Goal: Browse casually

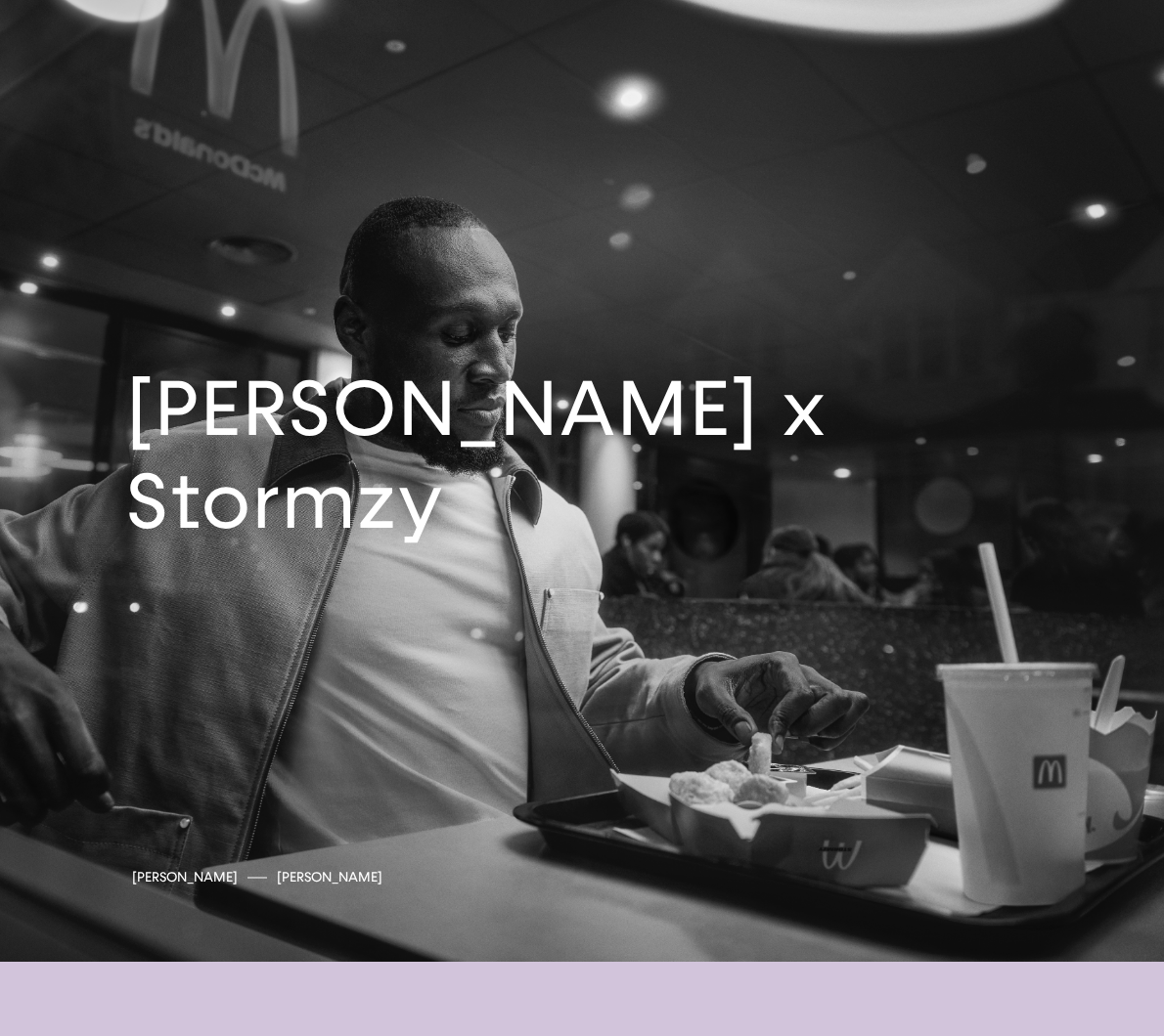
scroll to position [5969, 0]
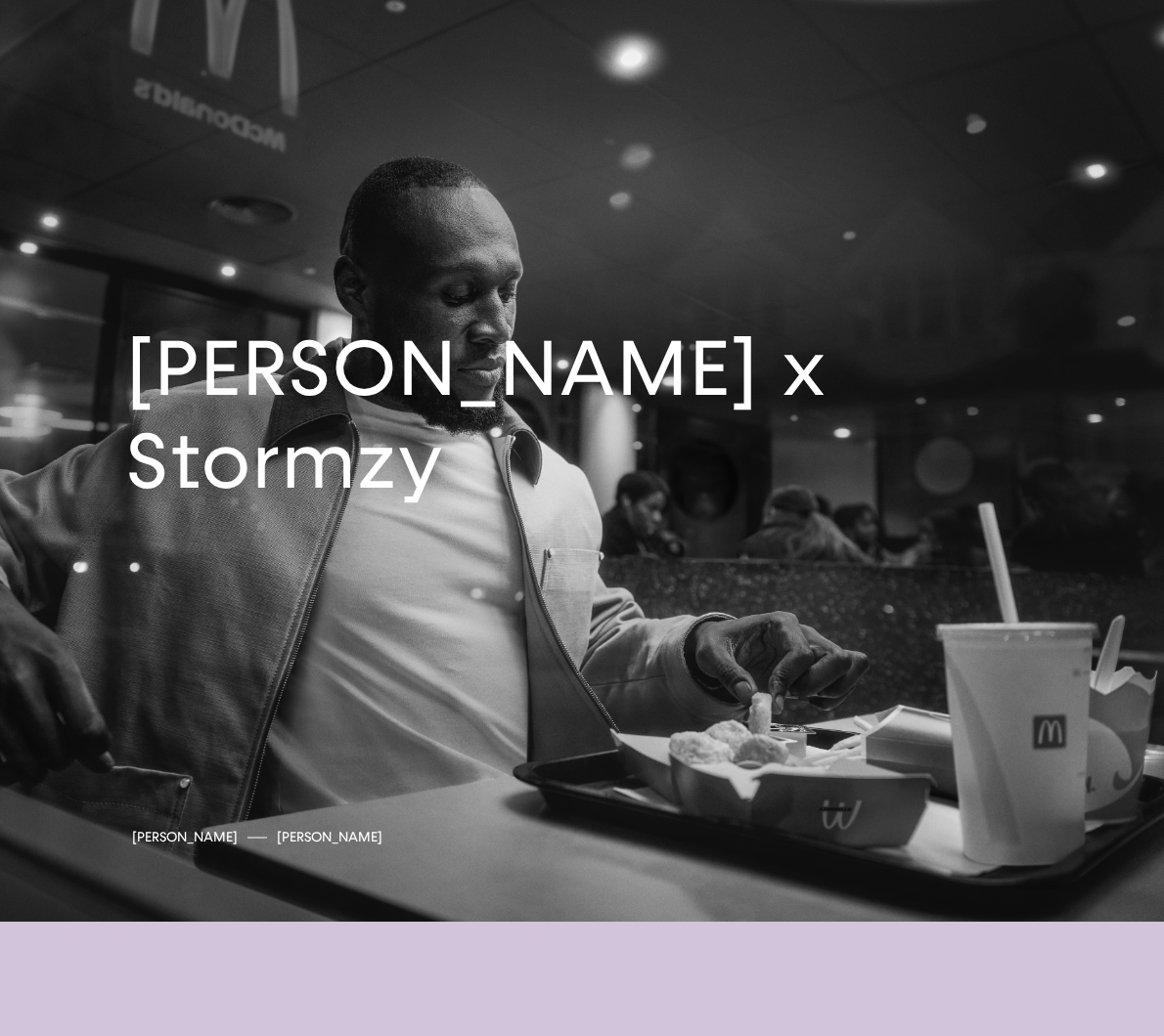
click at [521, 409] on link at bounding box center [582, 430] width 1164 height 984
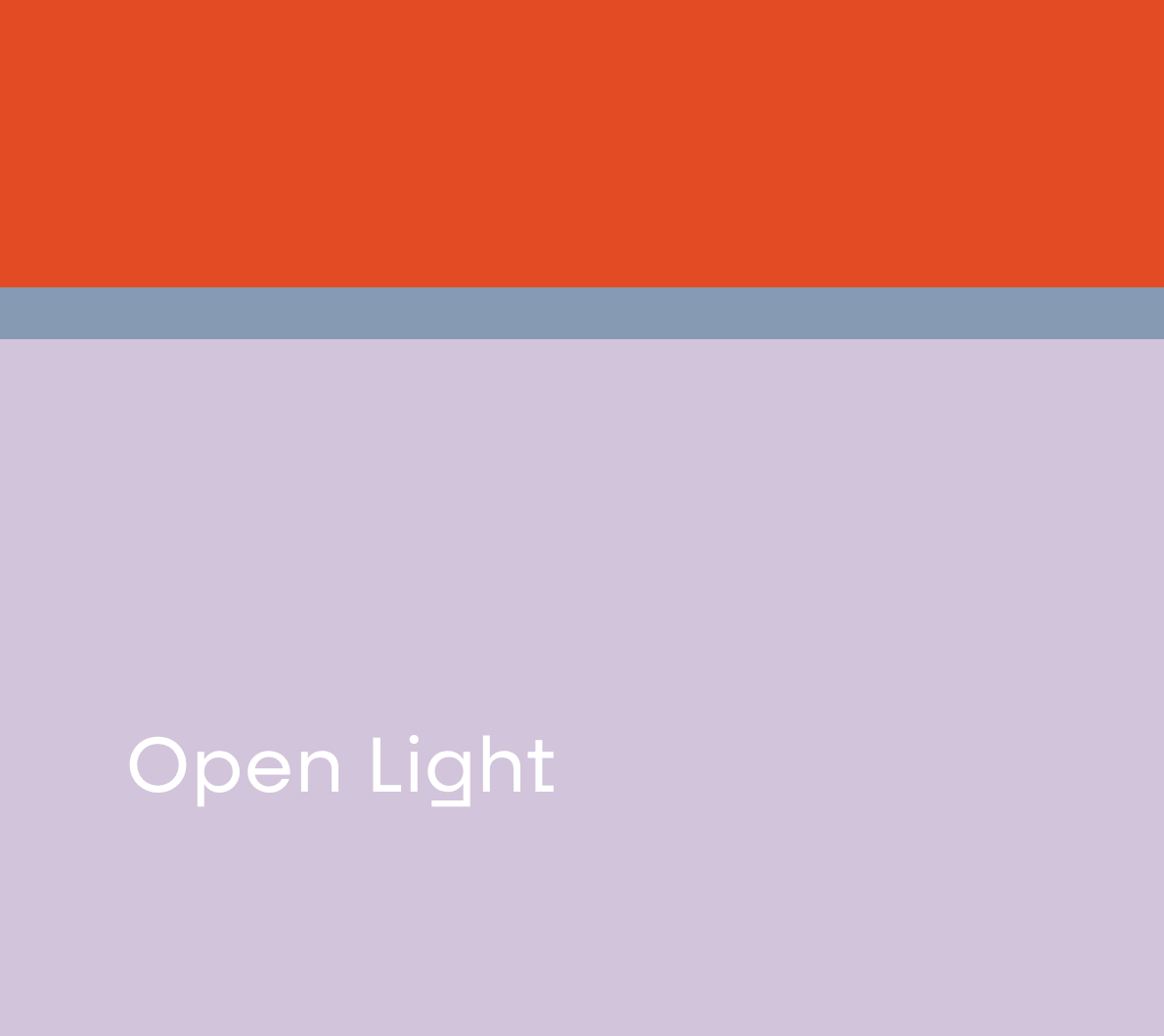
scroll to position [6639, 0]
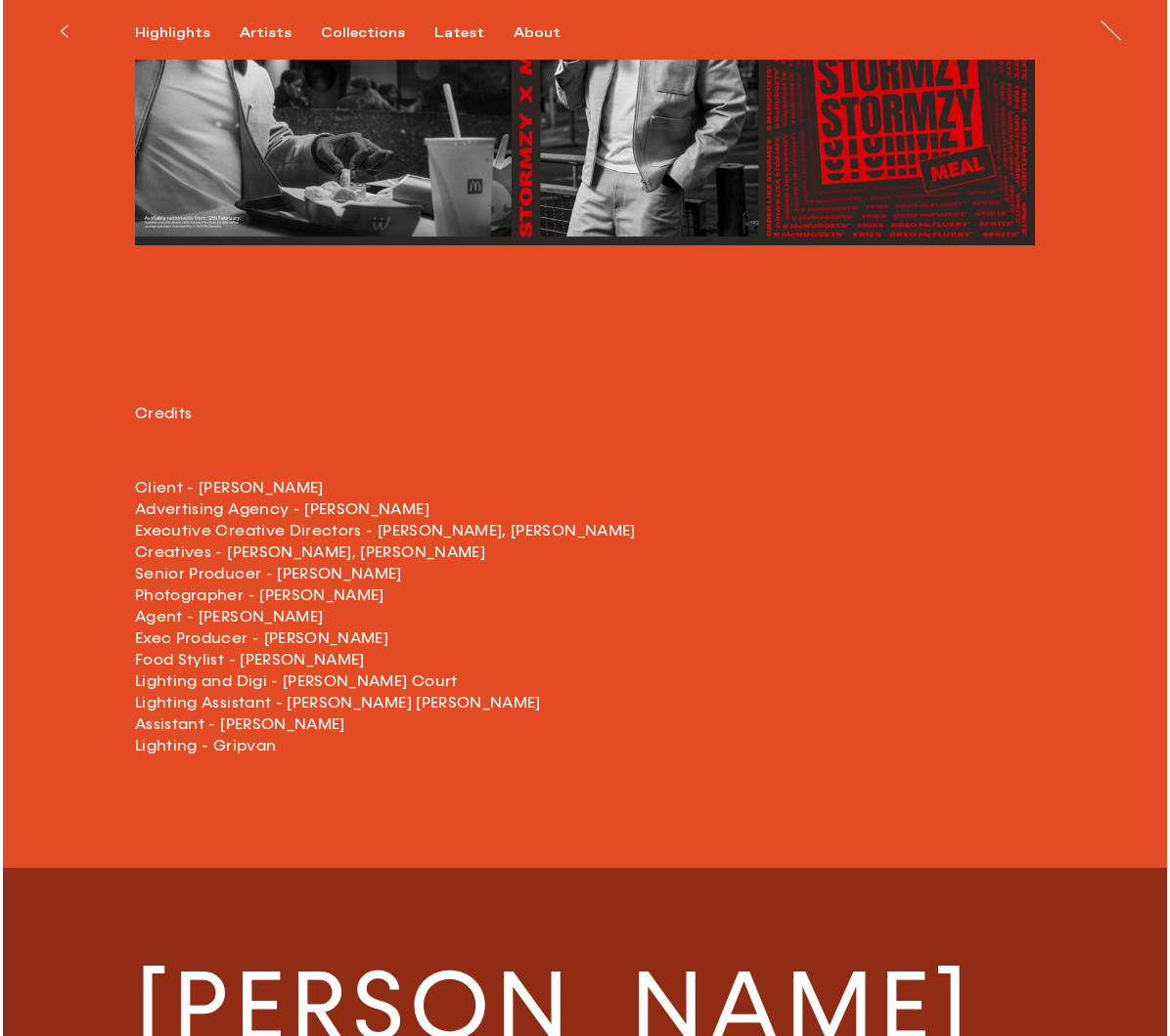
scroll to position [3015, 0]
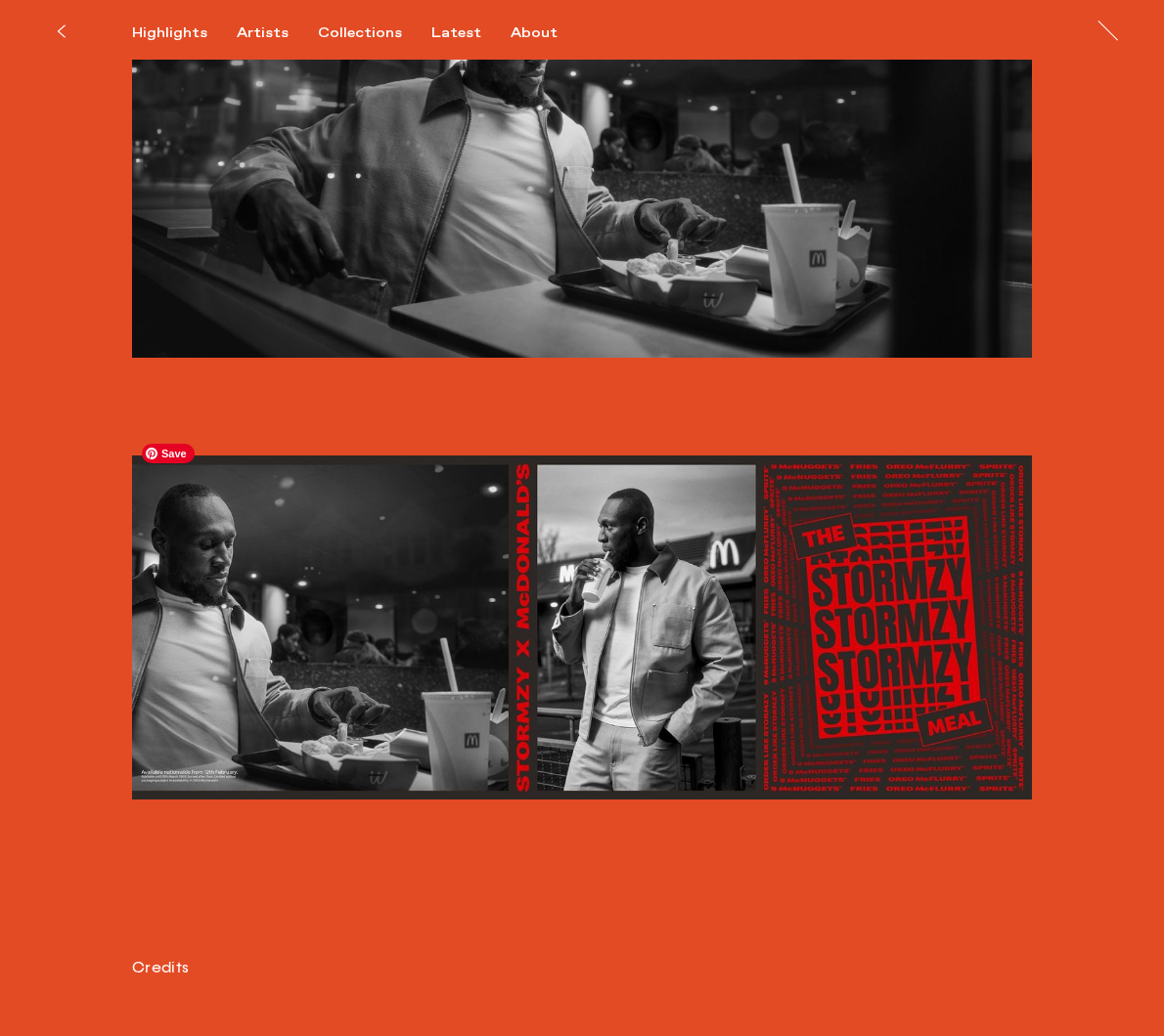
click at [839, 579] on img at bounding box center [582, 627] width 899 height 344
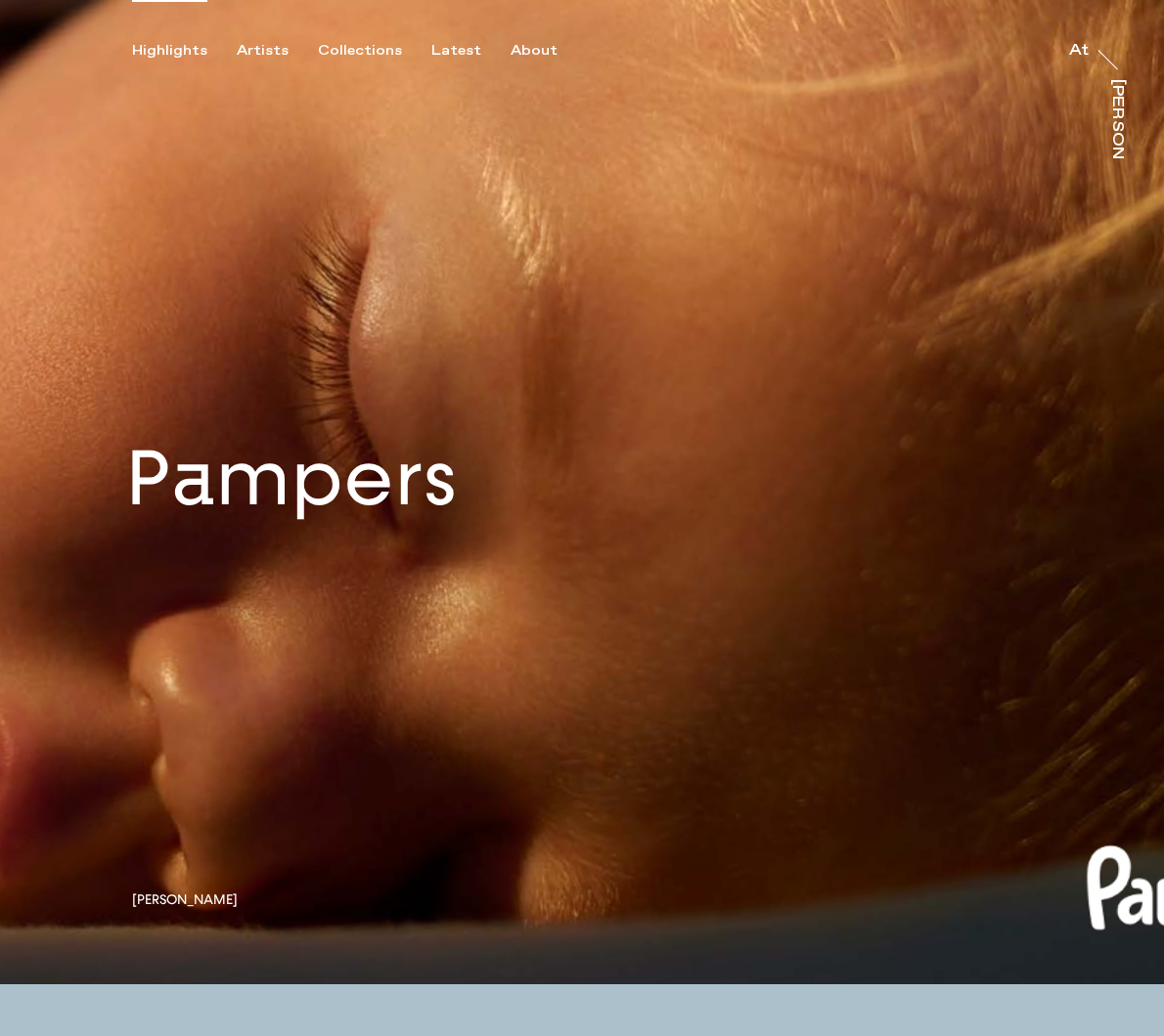
click at [388, 350] on link at bounding box center [582, 492] width 1164 height 984
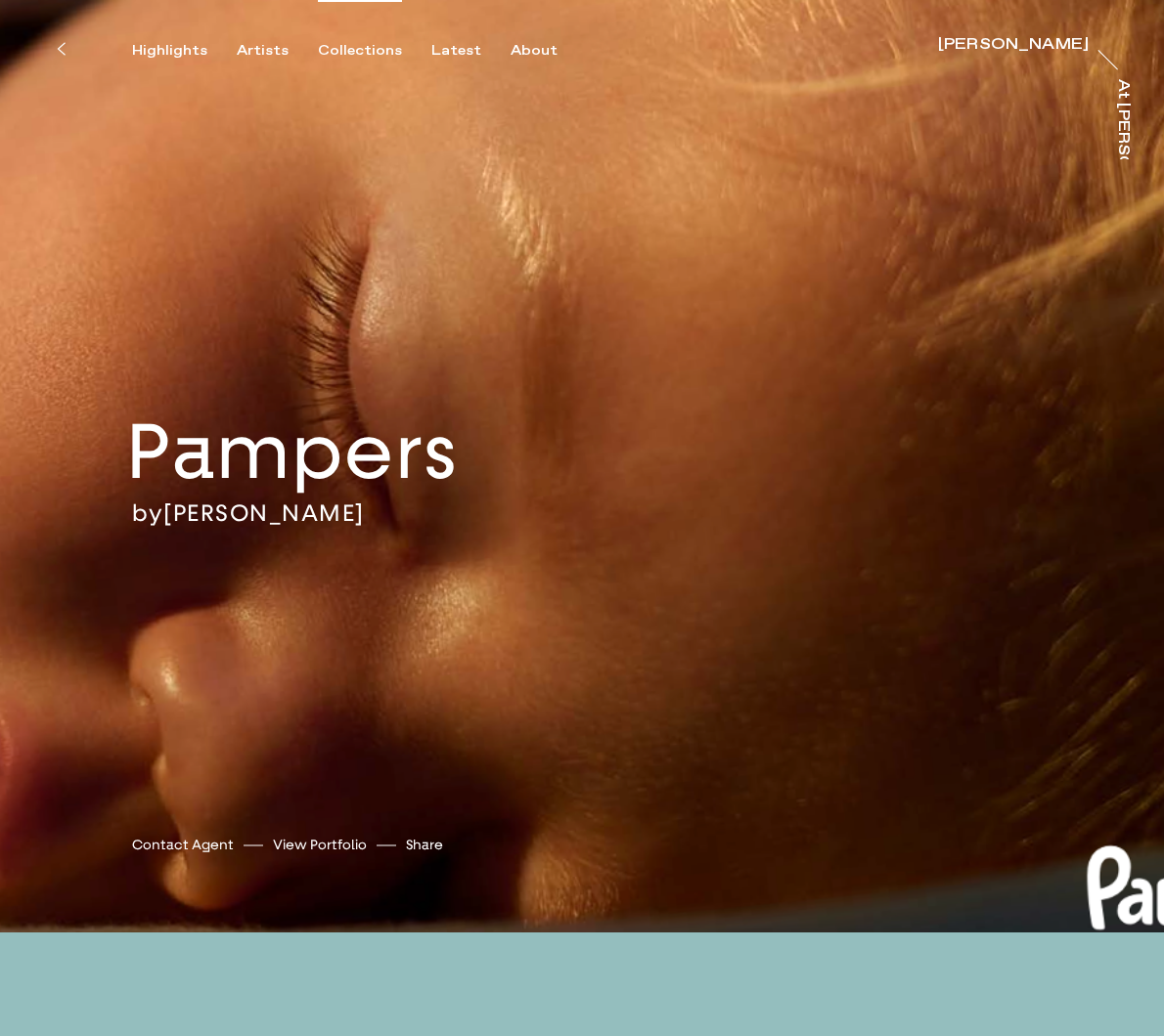
click at [353, 56] on div "Collections" at bounding box center [360, 51] width 84 height 18
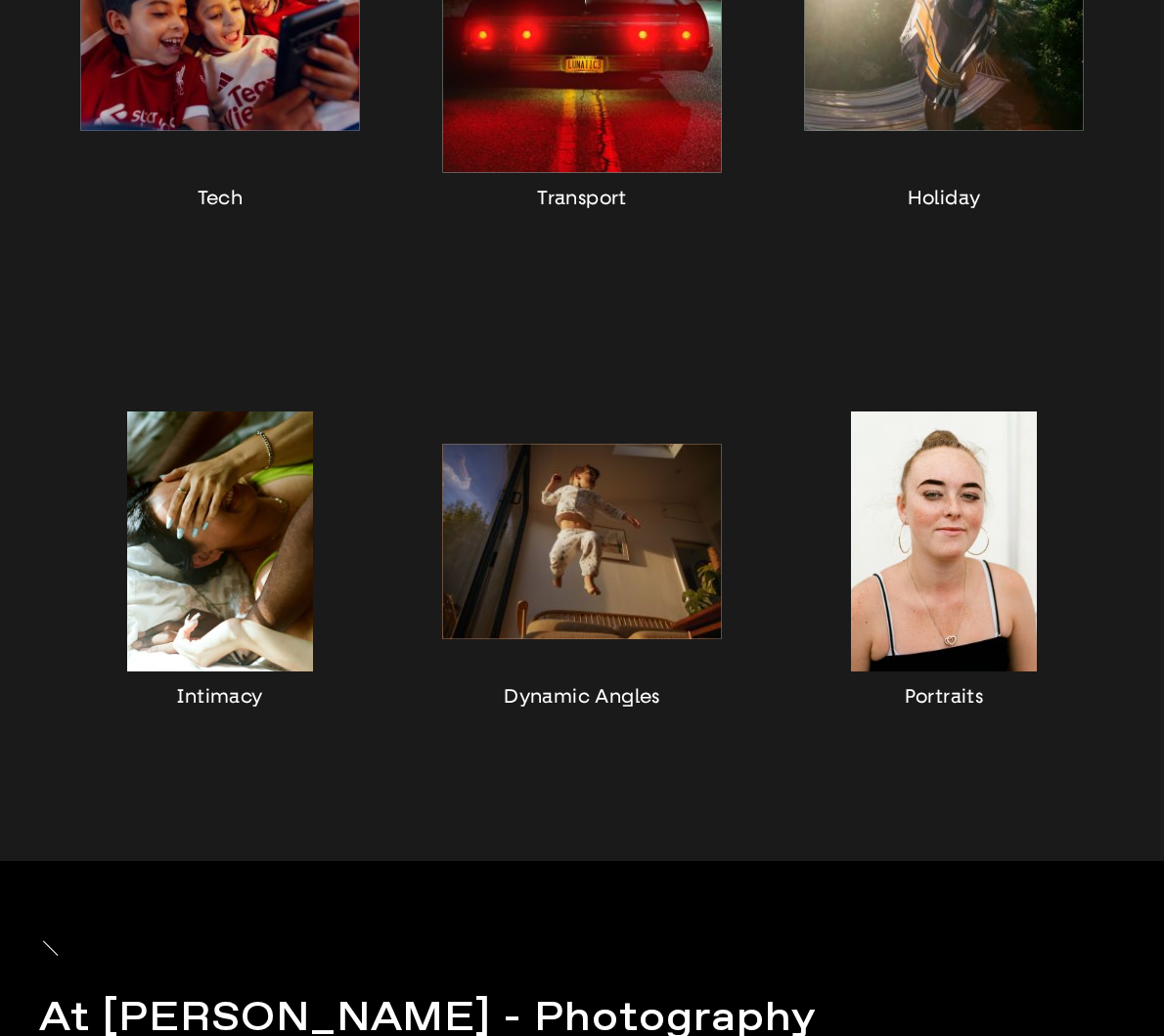
scroll to position [820, 0]
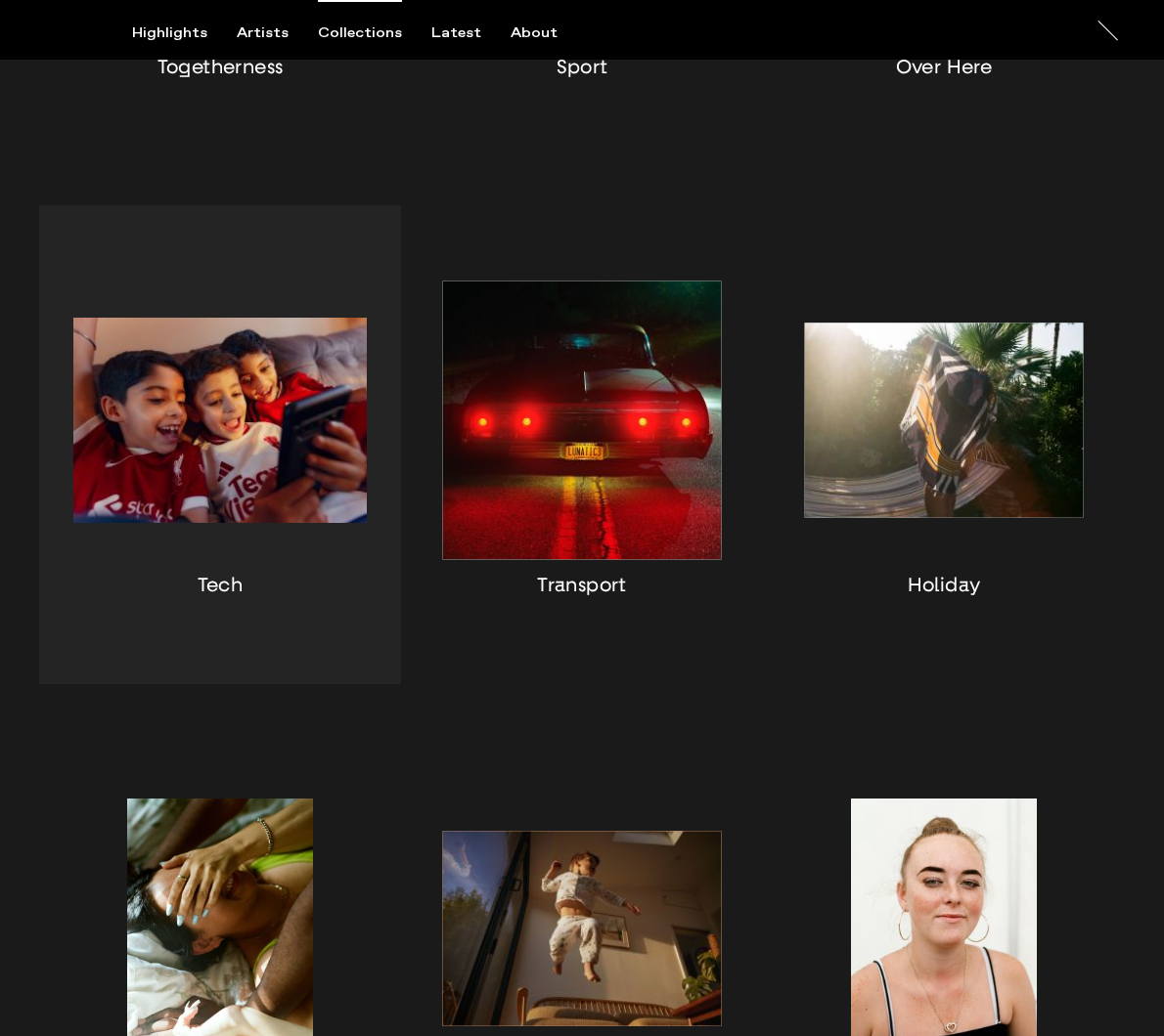
click at [257, 385] on div "button" at bounding box center [219, 445] width 362 height 479
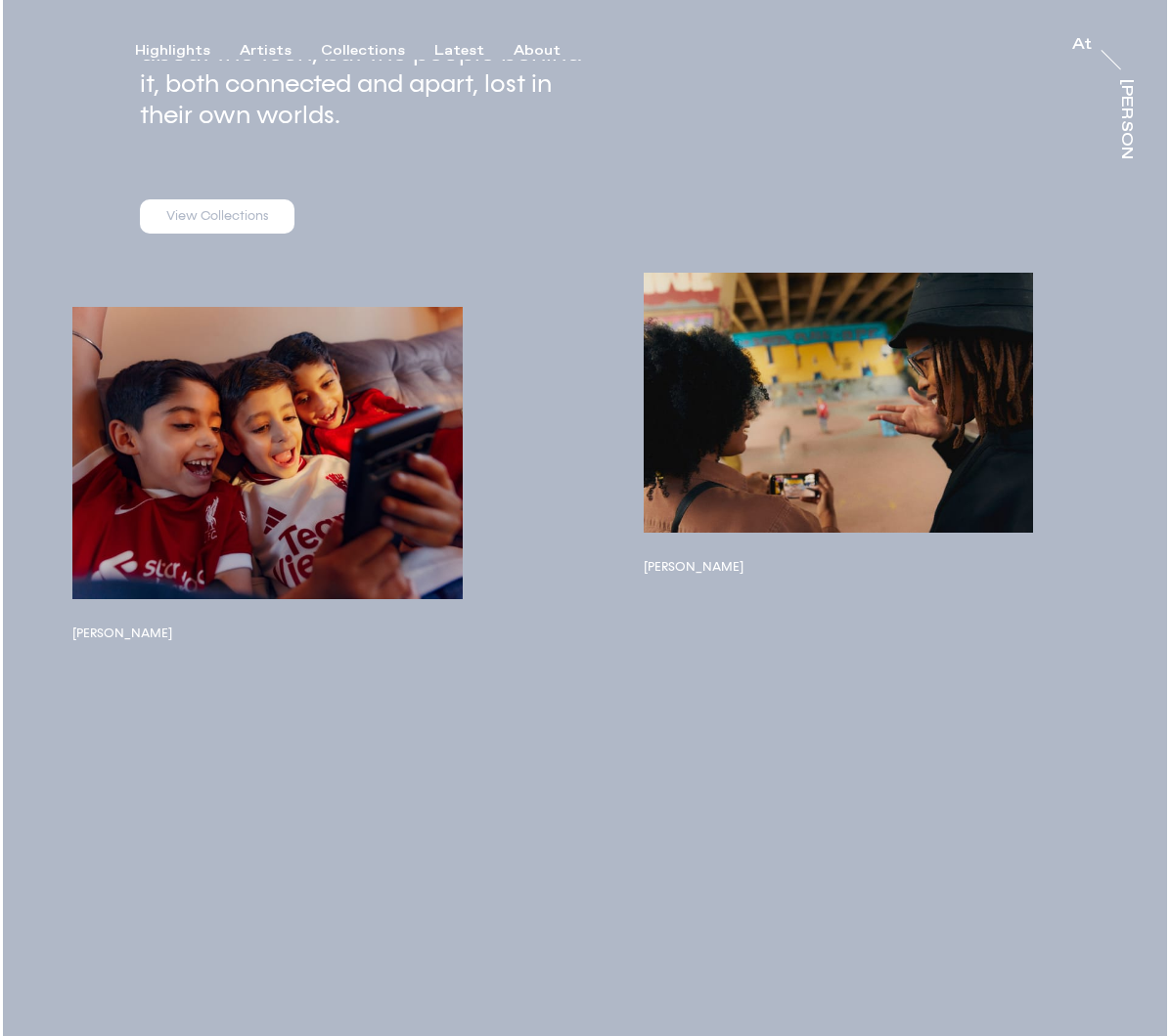
scroll to position [415, 0]
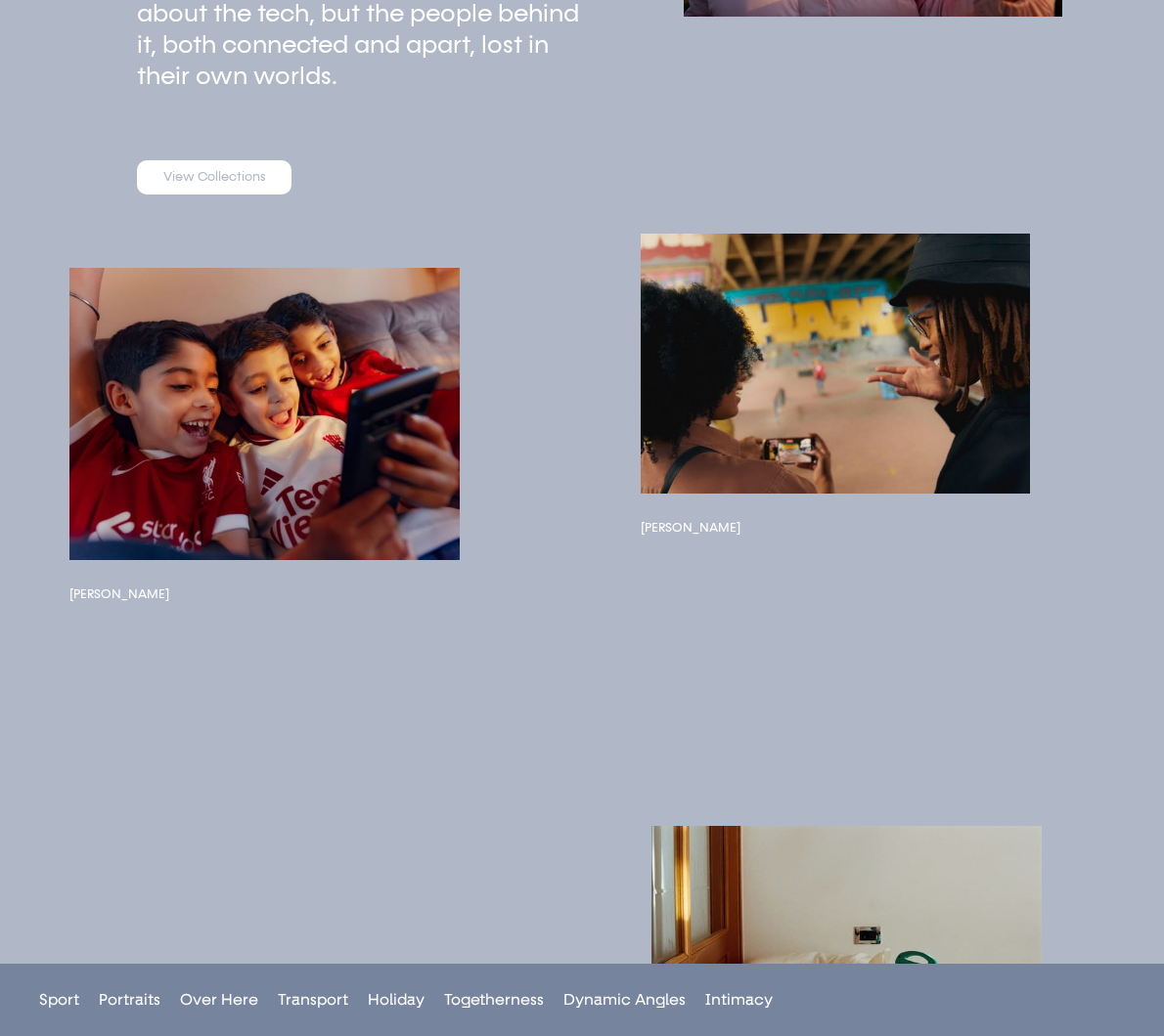
click at [669, 437] on button "button" at bounding box center [836, 363] width 390 height 260
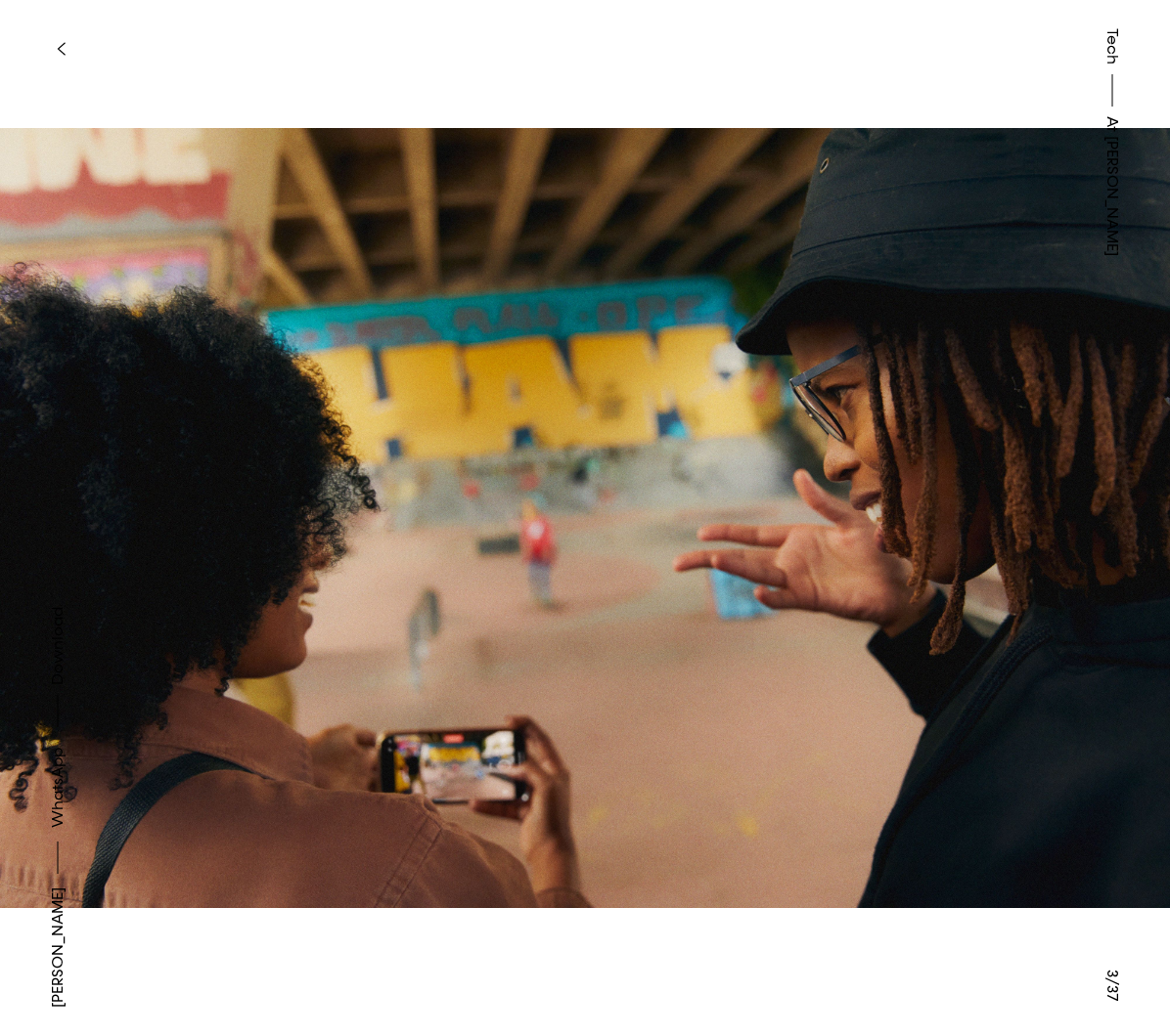
click at [61, 43] on icon "button" at bounding box center [60, 49] width 9 height 16
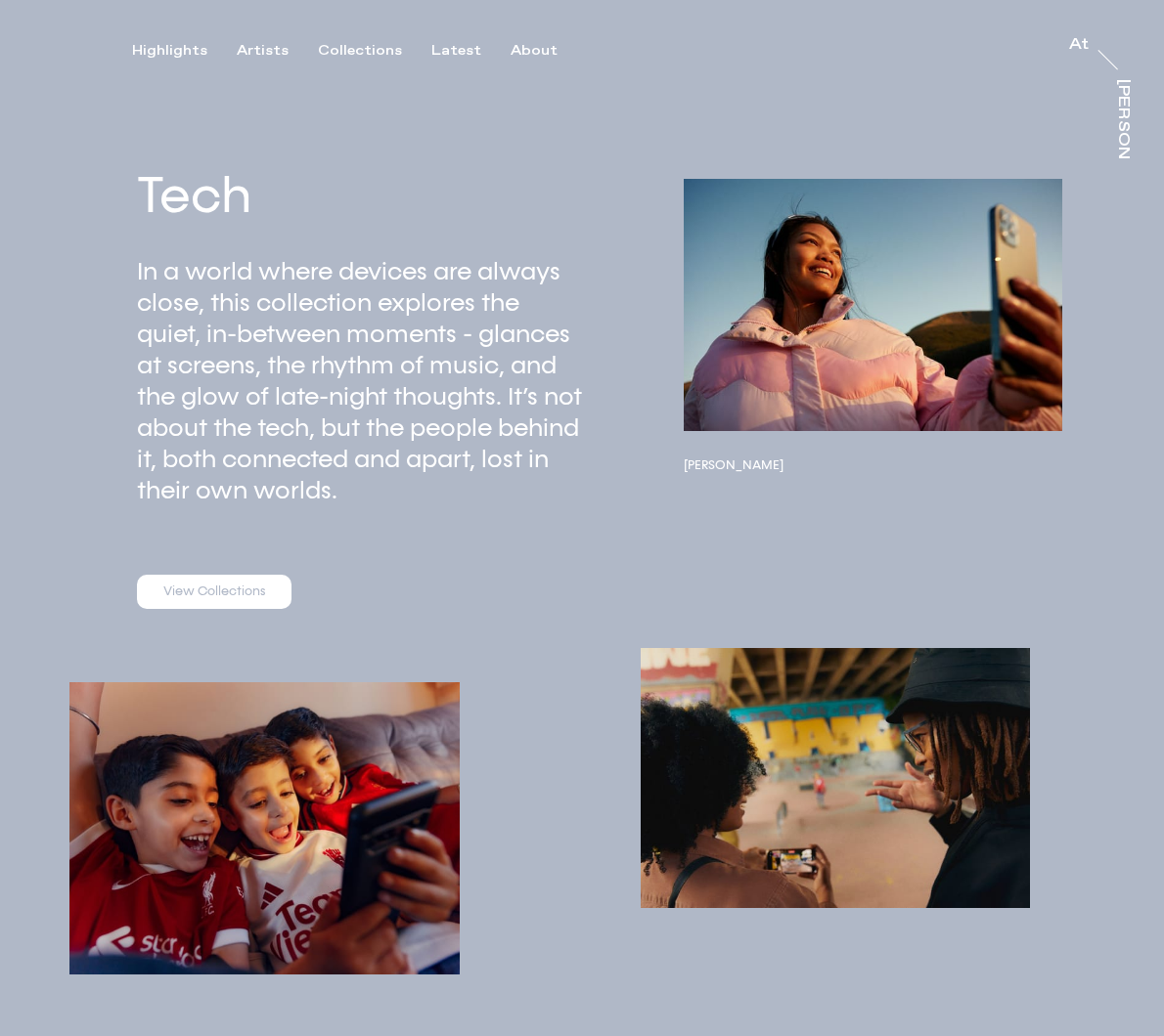
click at [917, 259] on button "button" at bounding box center [873, 305] width 378 height 253
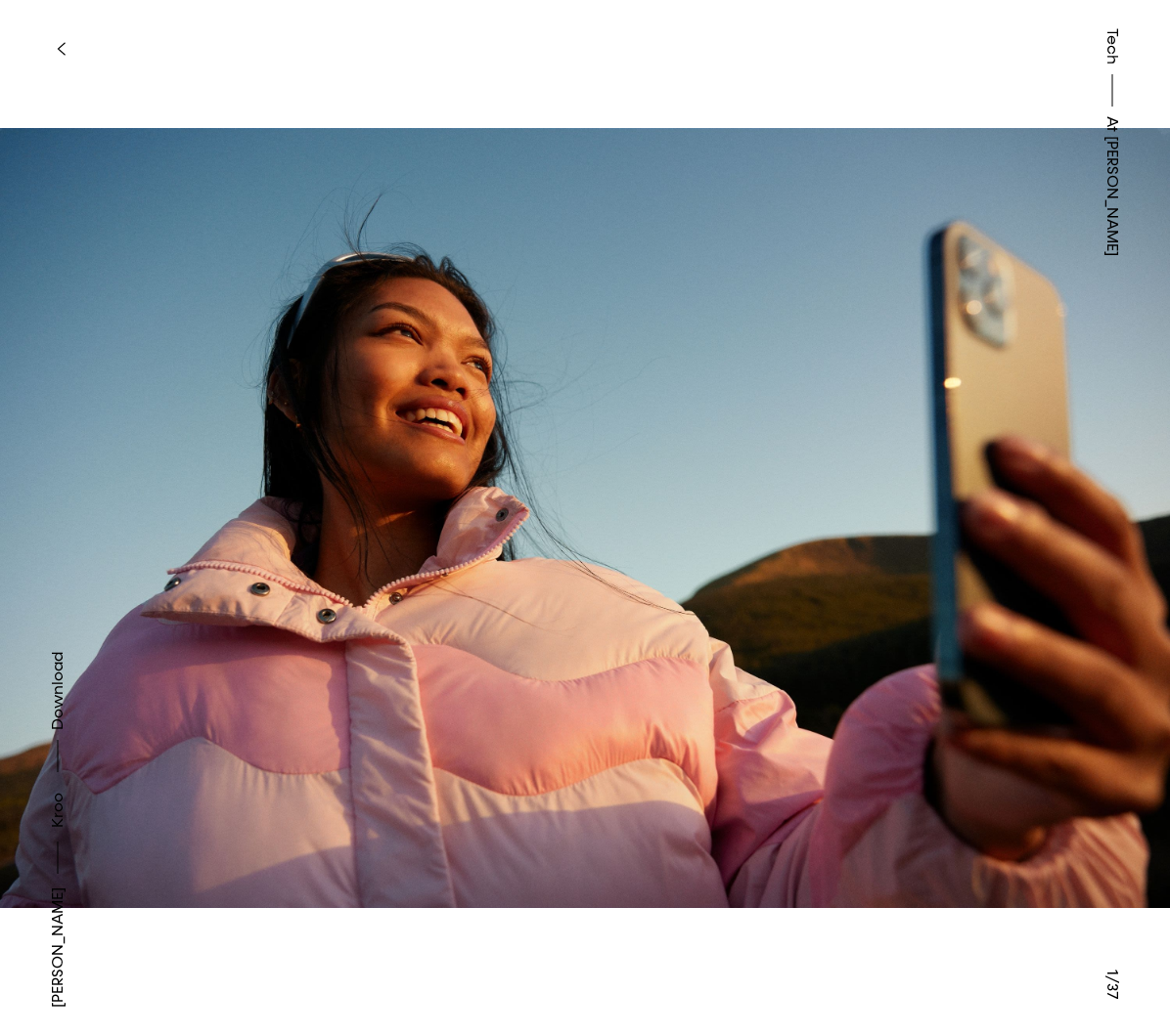
click at [71, 46] on button "button" at bounding box center [59, 49] width 43 height 43
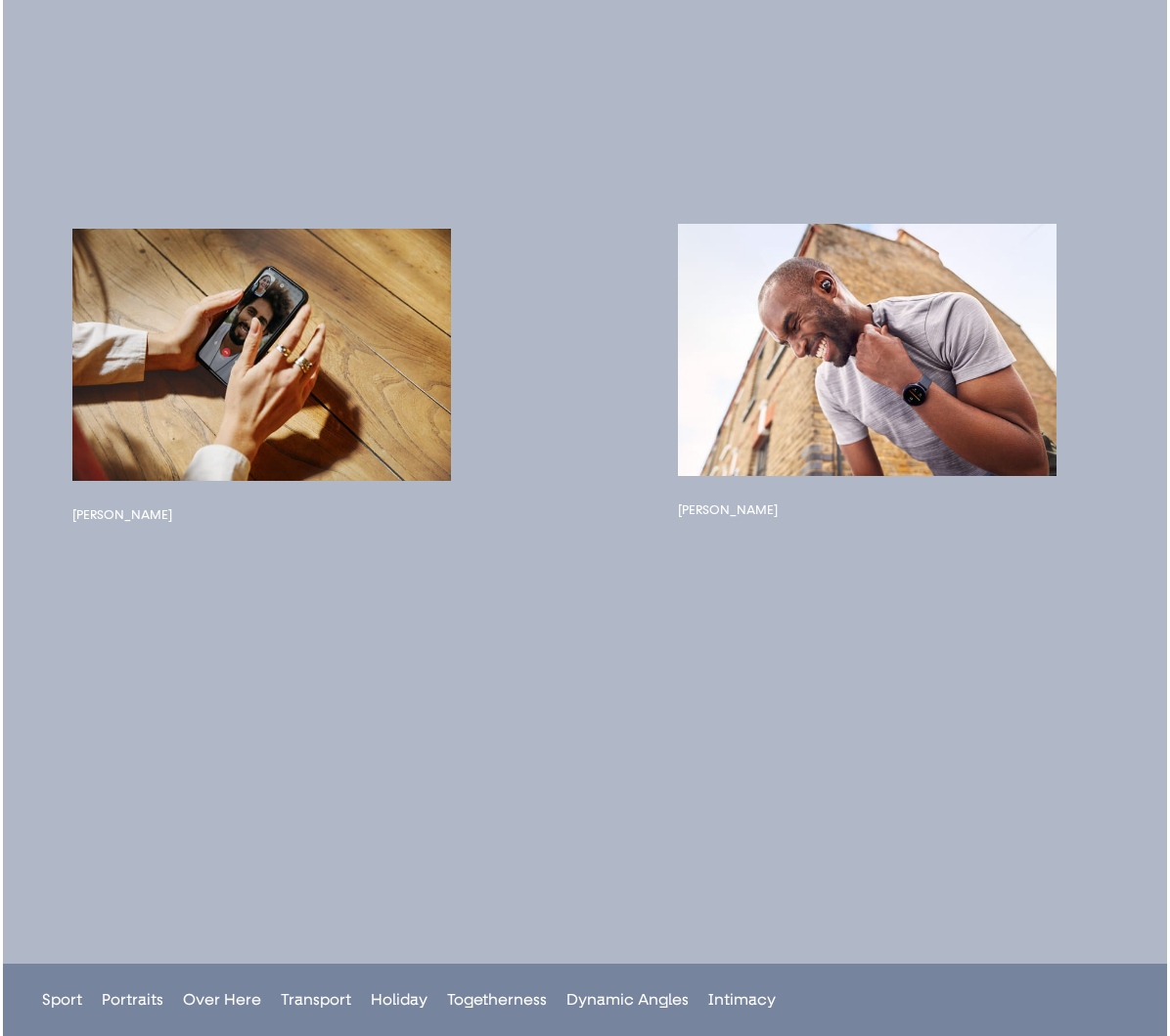
scroll to position [1620, 0]
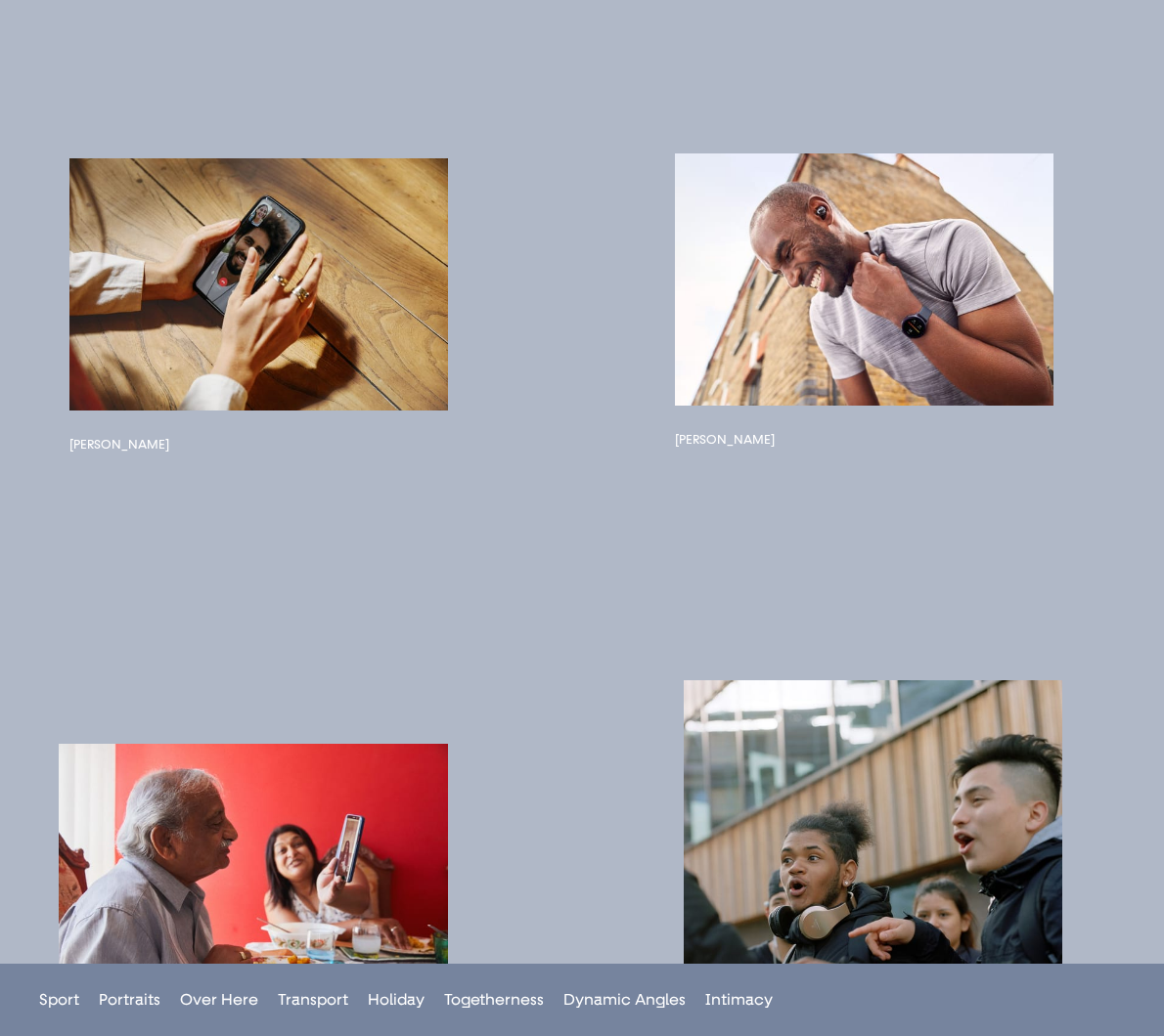
click at [810, 225] on button "button" at bounding box center [864, 279] width 378 height 253
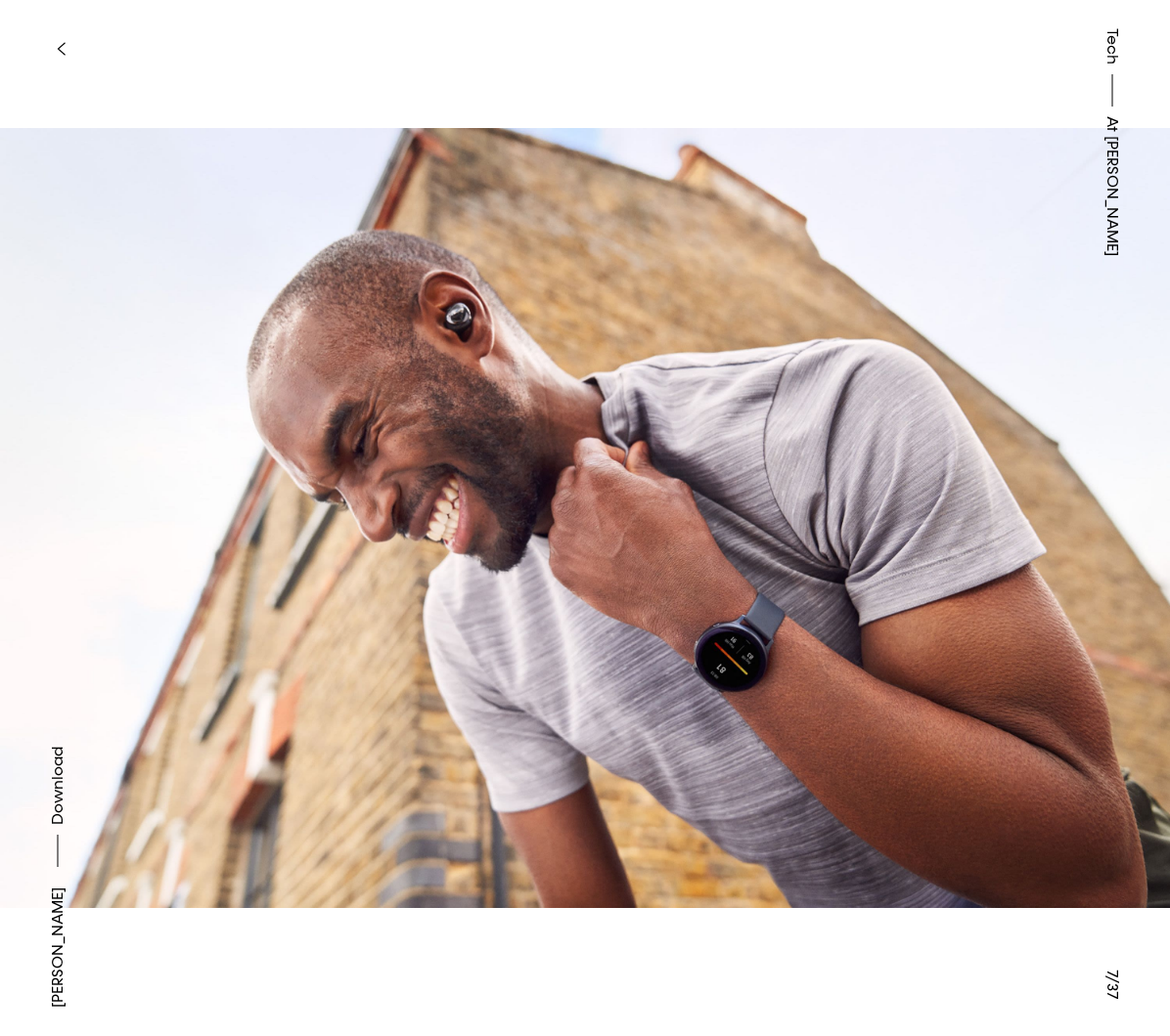
click at [1040, 473] on button at bounding box center [877, 259] width 585 height 518
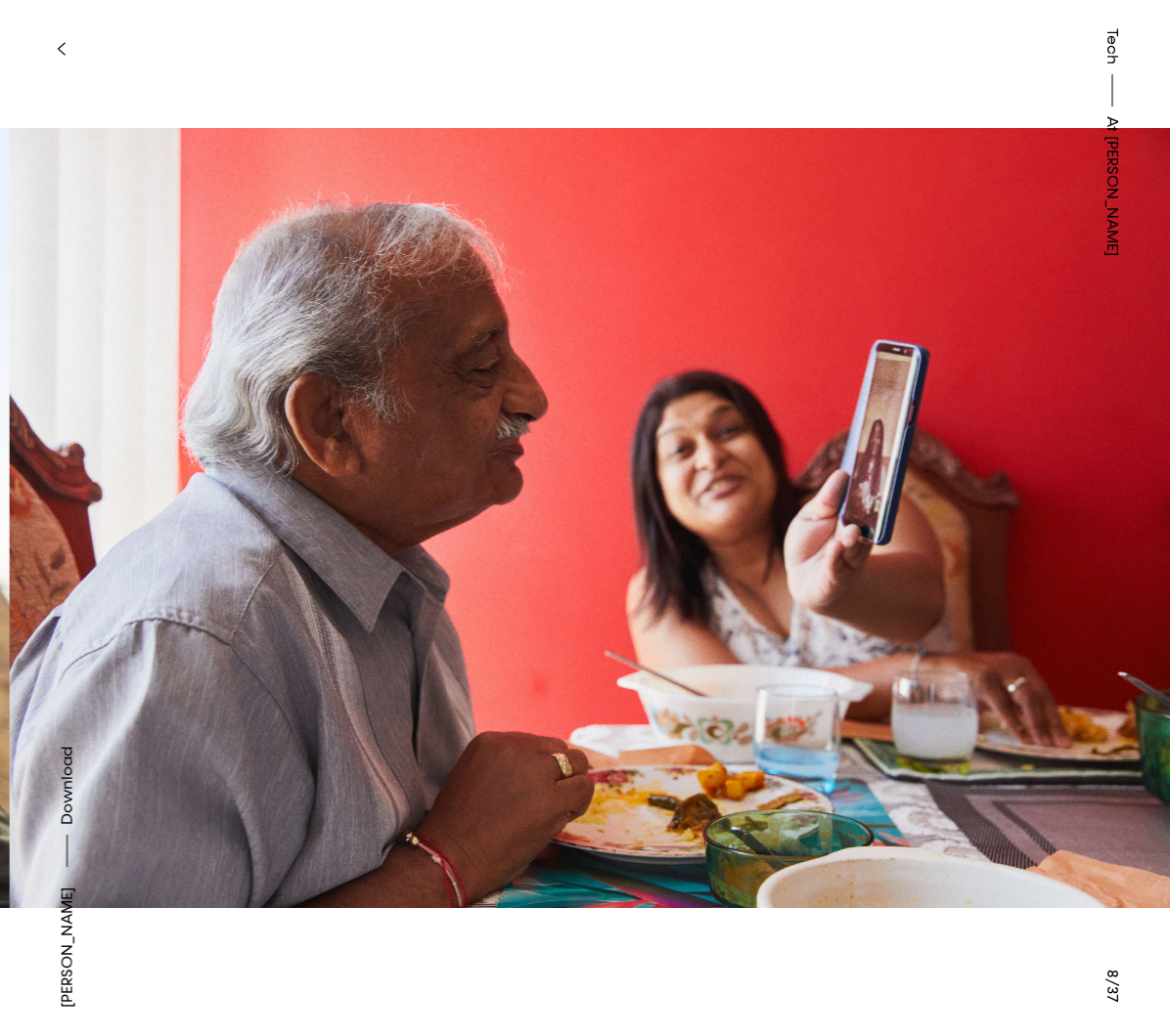
click at [1040, 473] on button at bounding box center [877, 259] width 585 height 518
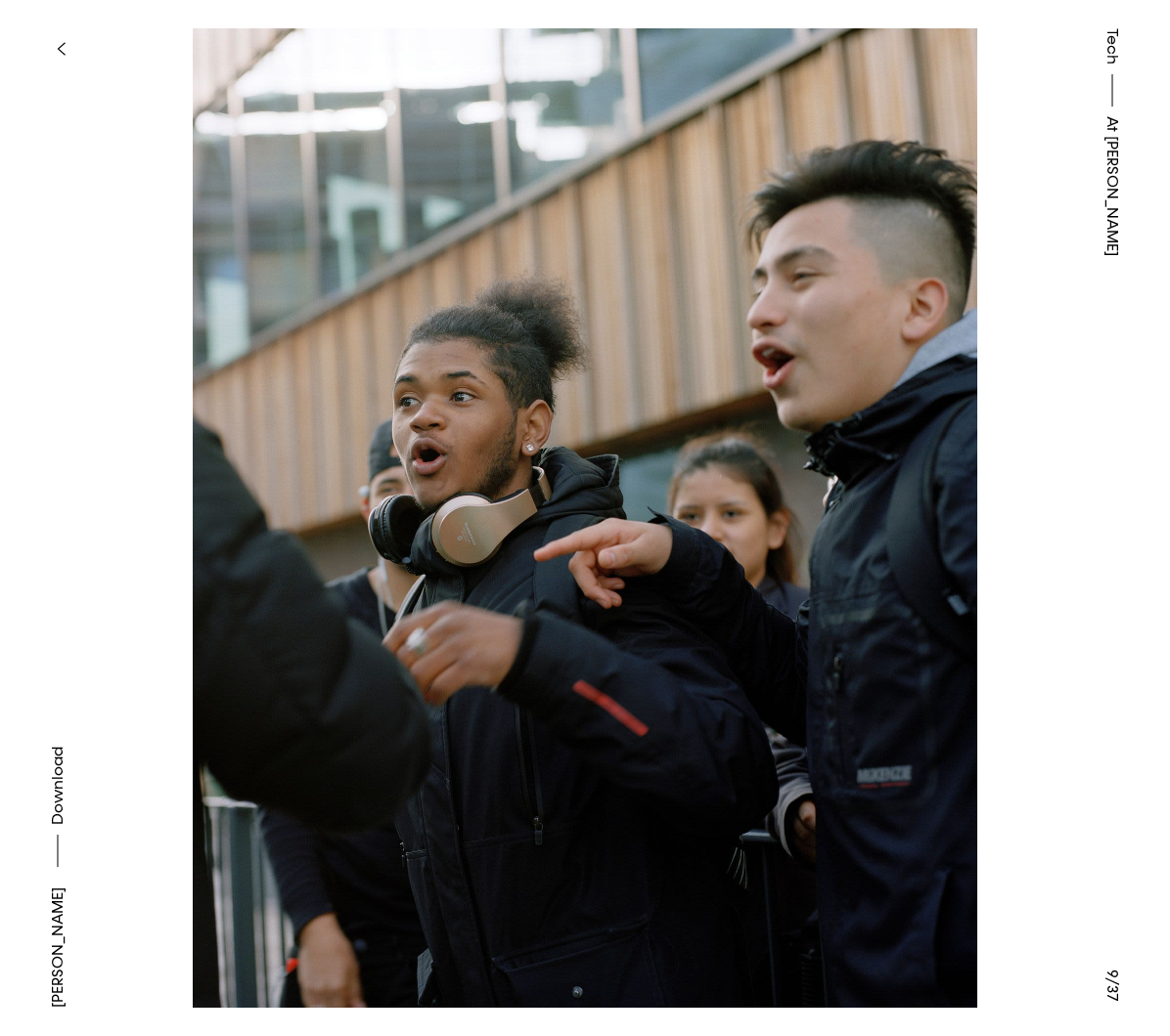
click at [1040, 473] on button at bounding box center [877, 259] width 585 height 518
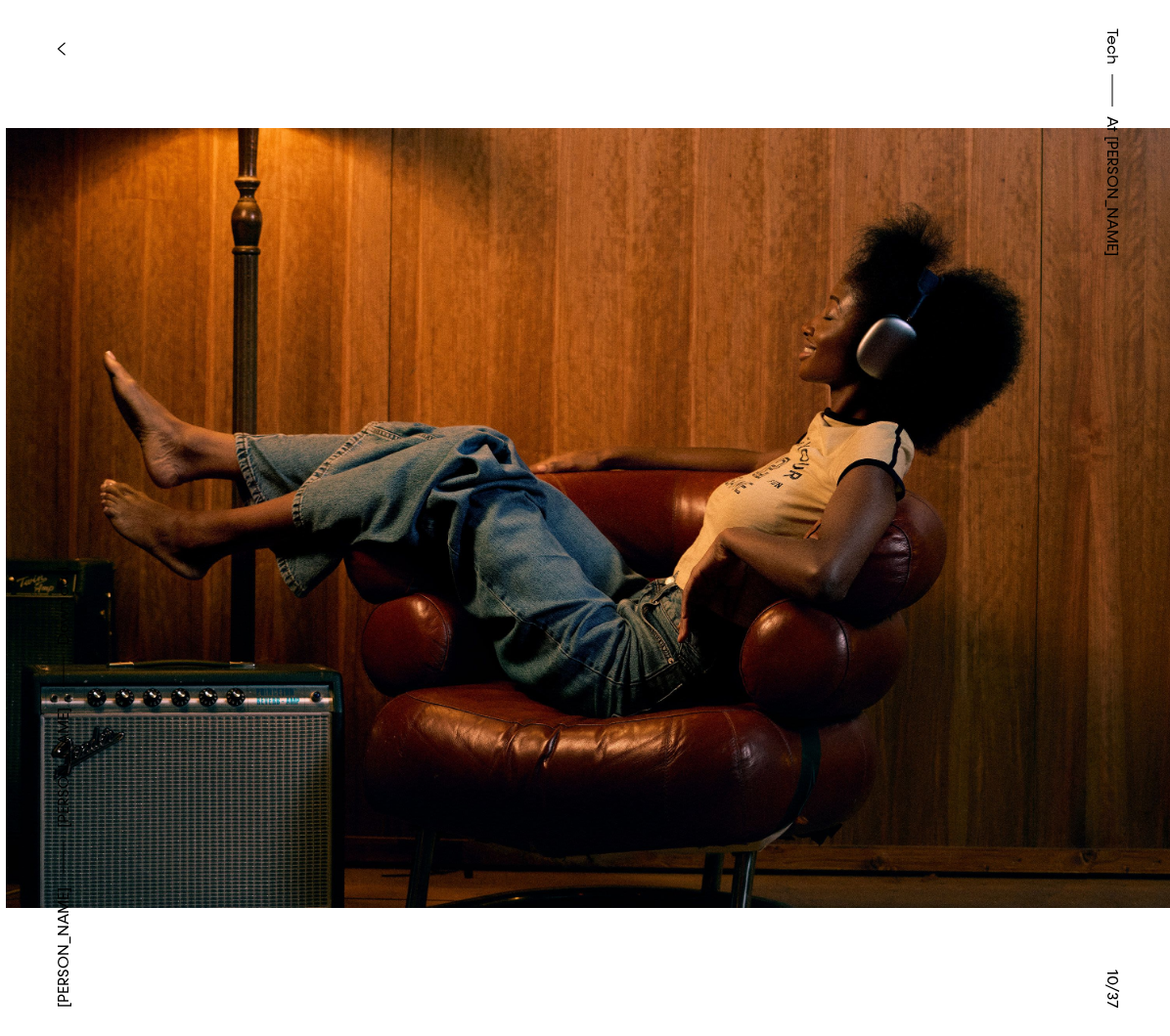
click at [1040, 473] on button at bounding box center [877, 259] width 585 height 518
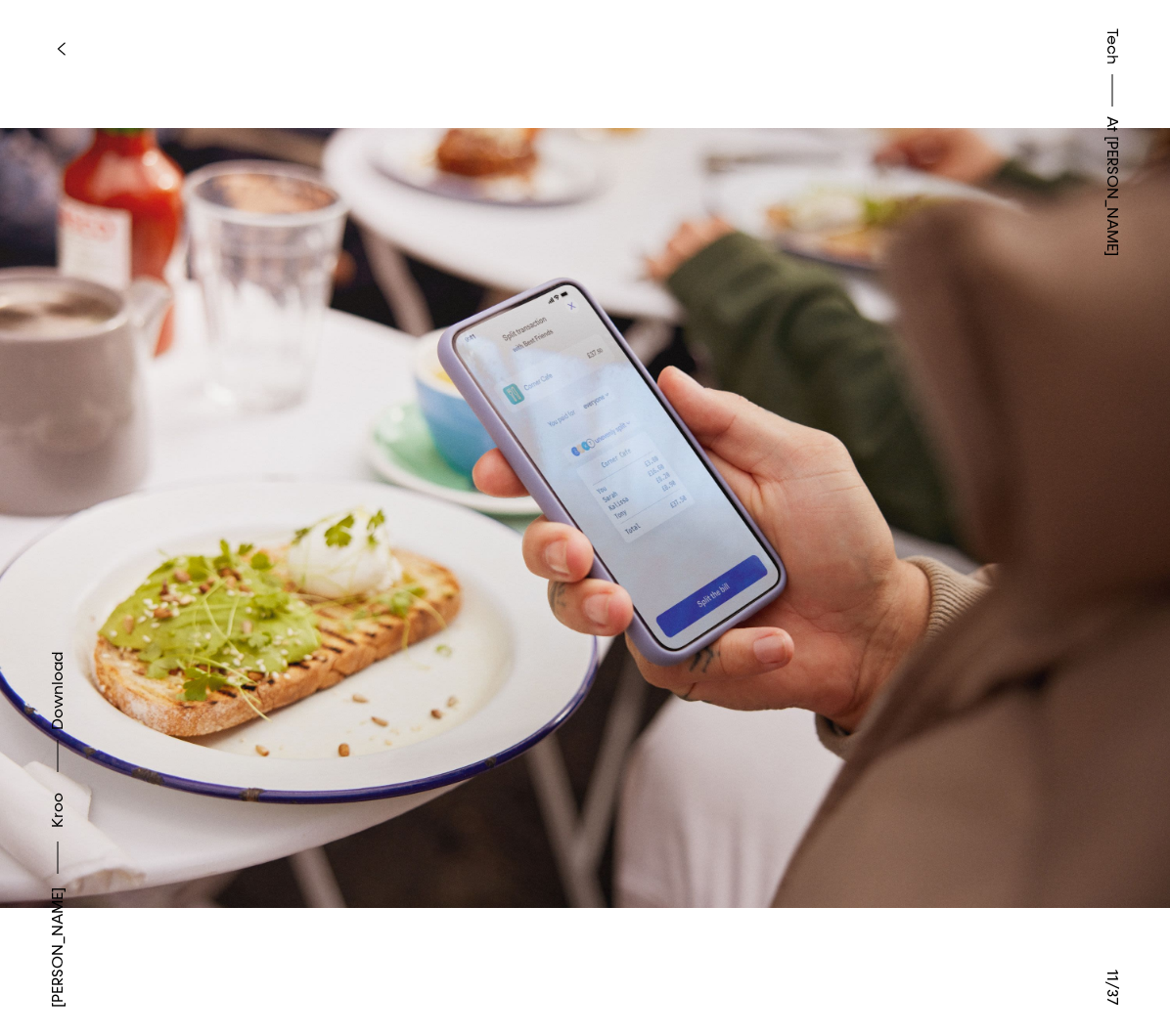
click at [1093, 438] on div "Tech At [PERSON_NAME]" at bounding box center [1112, 518] width 115 height 1036
click at [1090, 538] on div "Tech At [PERSON_NAME]" at bounding box center [1112, 518] width 115 height 1036
